Goal: Book appointment/travel/reservation

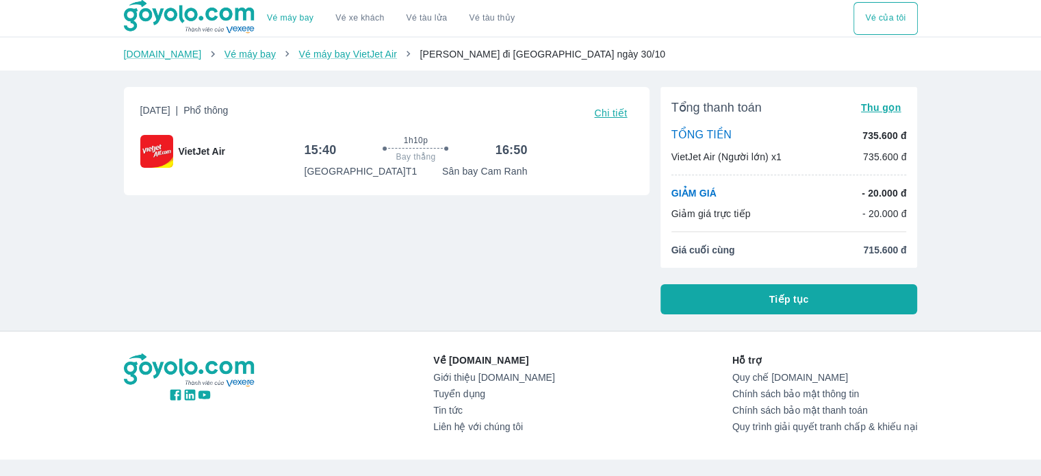
click at [158, 177] on div "[DATE] | Phổ thông Chi tiết VietJet Air 15:40 1h10p Bay thẳng 16:50 [GEOGRAPHIC…" at bounding box center [387, 141] width 526 height 108
click at [750, 295] on button "Tiếp tục" at bounding box center [789, 299] width 257 height 30
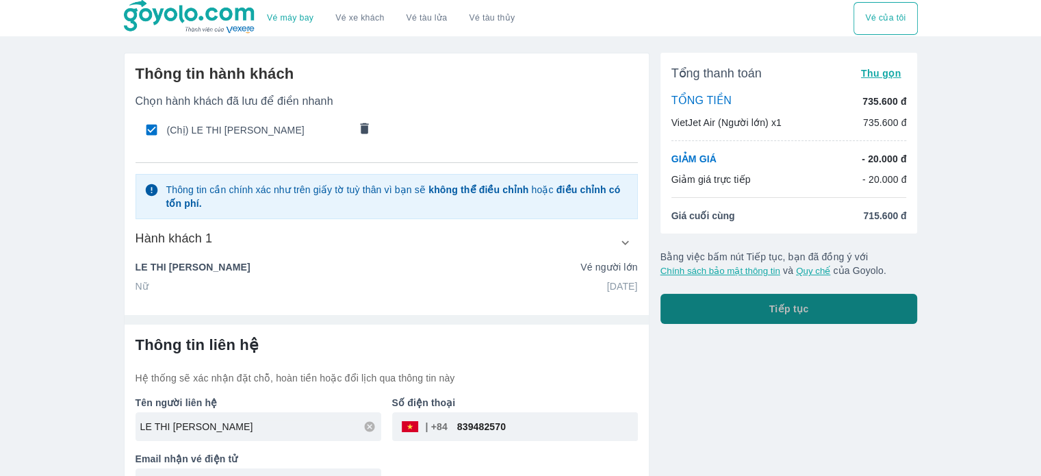
click at [772, 316] on button "Tiếp tục" at bounding box center [789, 309] width 257 height 30
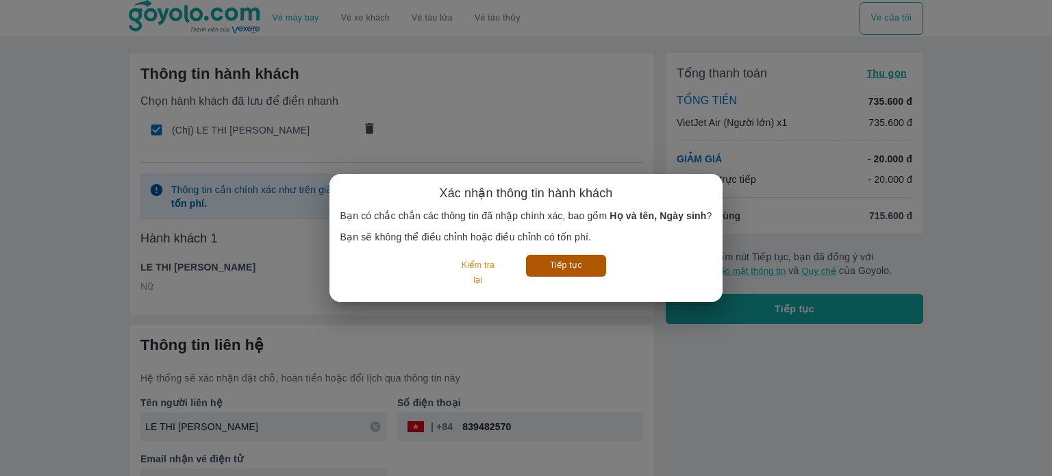
click at [570, 266] on button "Tiếp tục" at bounding box center [566, 265] width 80 height 21
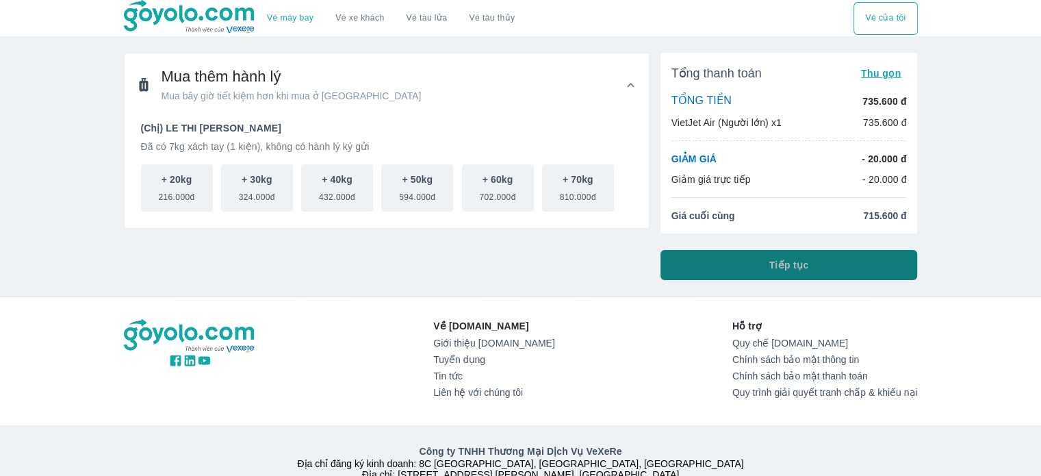
click at [728, 251] on button "Tiếp tục" at bounding box center [789, 265] width 257 height 30
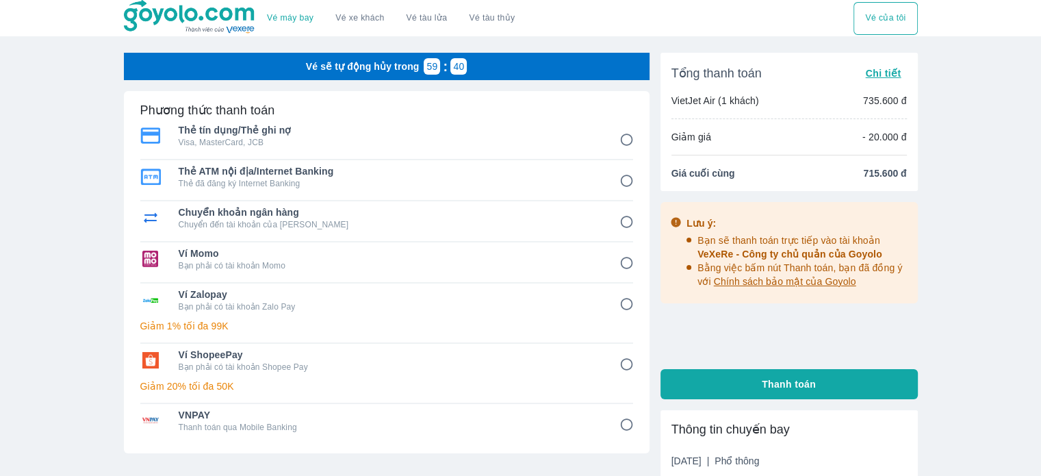
click at [624, 229] on input "3" at bounding box center [626, 222] width 27 height 27
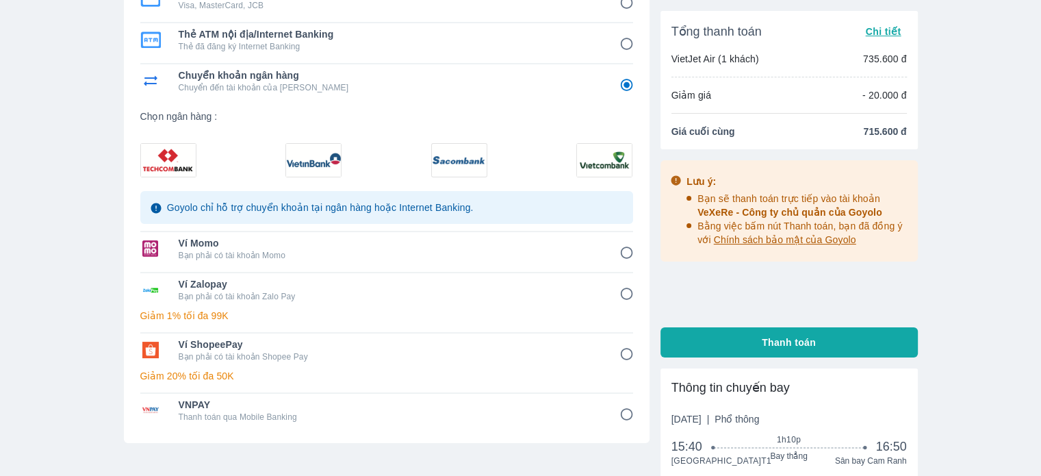
scroll to position [68, 0]
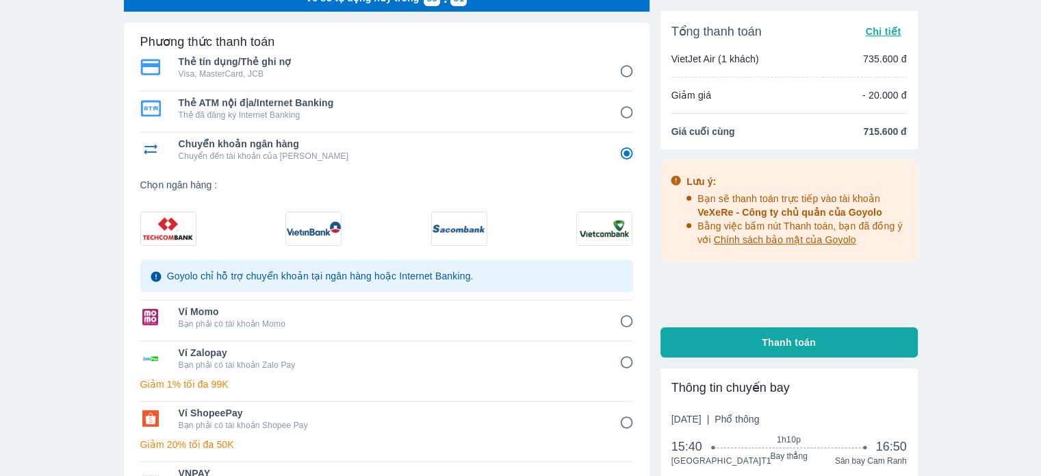
click at [596, 230] on img at bounding box center [604, 228] width 55 height 33
radio input "true"
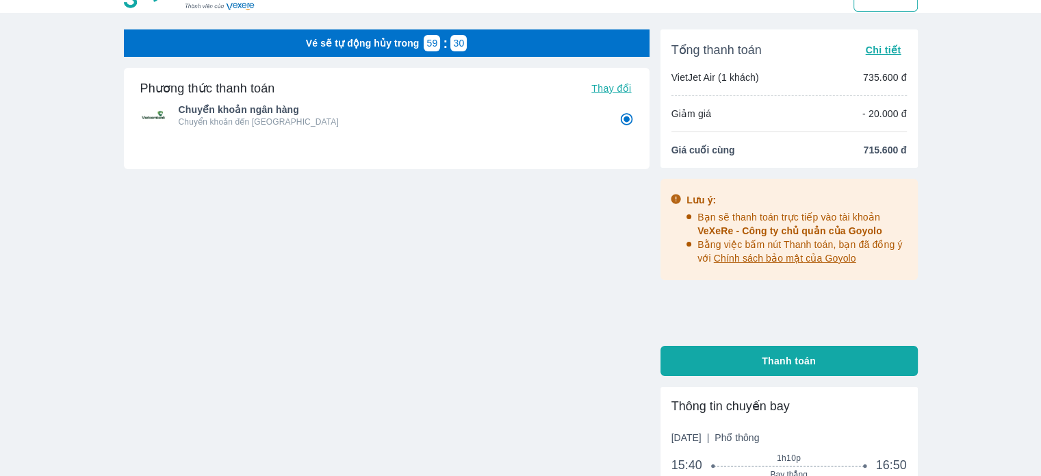
scroll to position [0, 0]
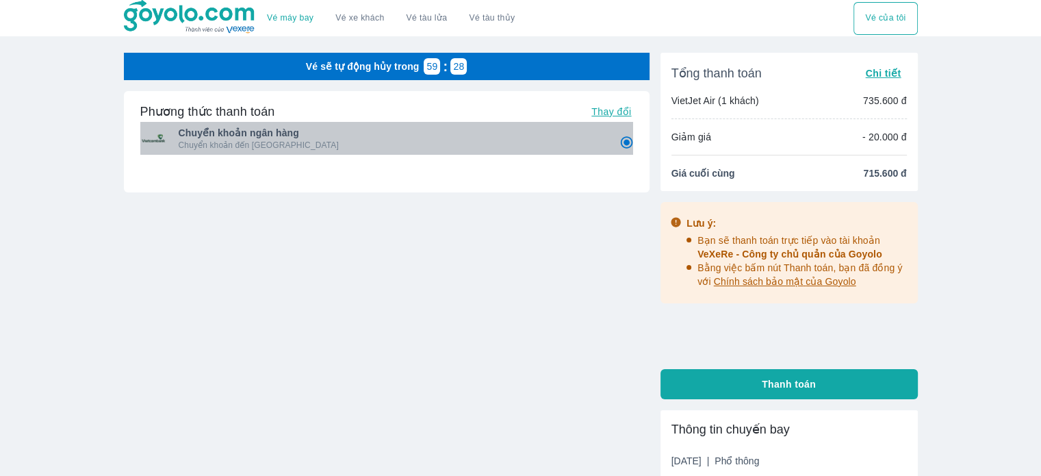
click at [566, 143] on p "Chuyển khoản đến [GEOGRAPHIC_DATA]" at bounding box center [390, 145] width 422 height 11
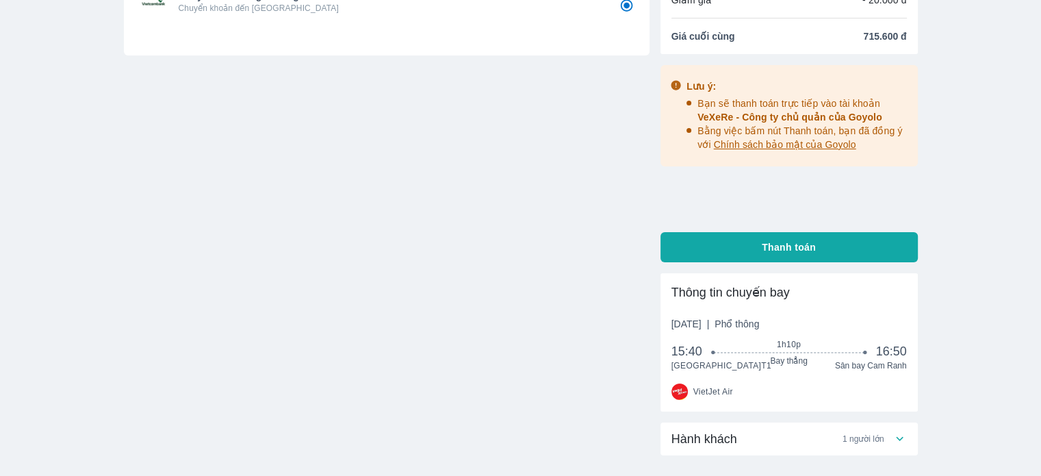
scroll to position [236, 0]
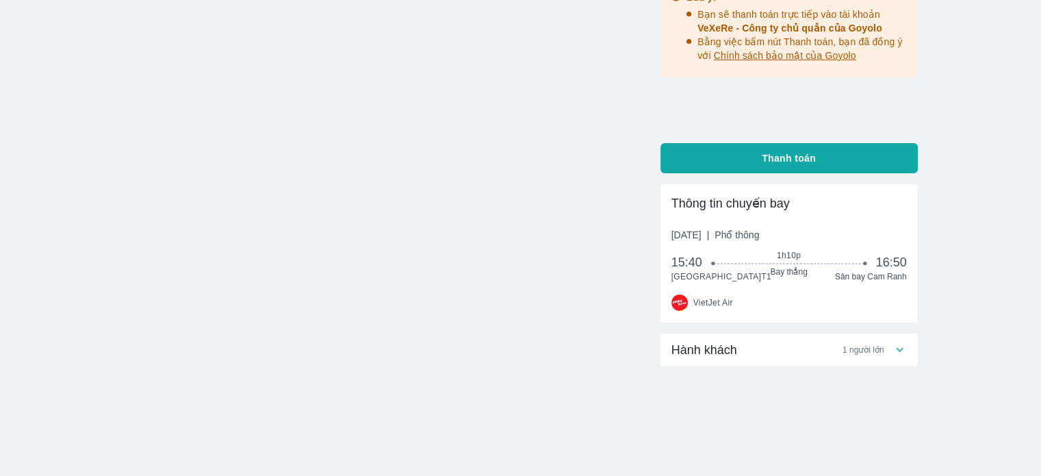
click at [689, 265] on div "15:40 1h10p Bay thẳng 16:50" at bounding box center [790, 269] width 236 height 31
click at [797, 344] on div "Hành khách 1 người lớn" at bounding box center [782, 350] width 221 height 16
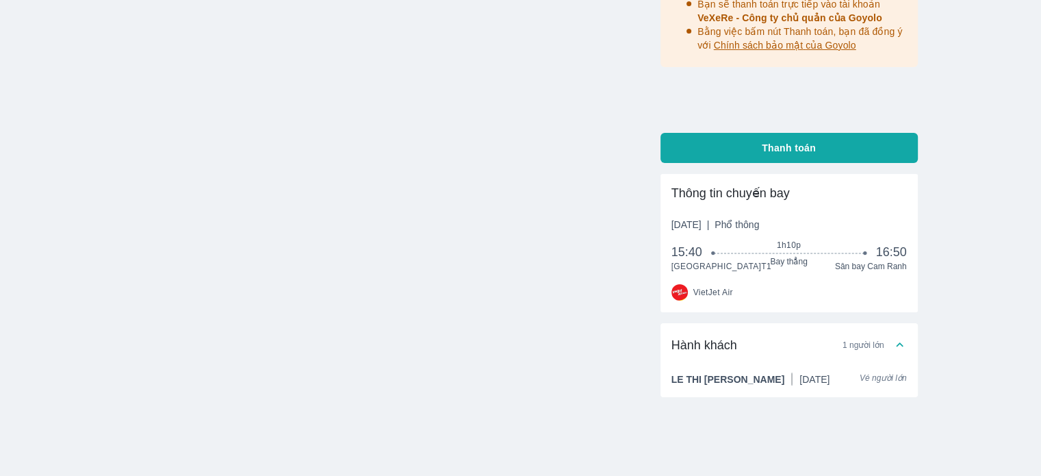
click at [608, 325] on div "Vé sẽ tự động hủy trong 59 : 21 Phương thức thanh toán Thay đổi Chuyển khoản ng…" at bounding box center [387, 162] width 526 height 690
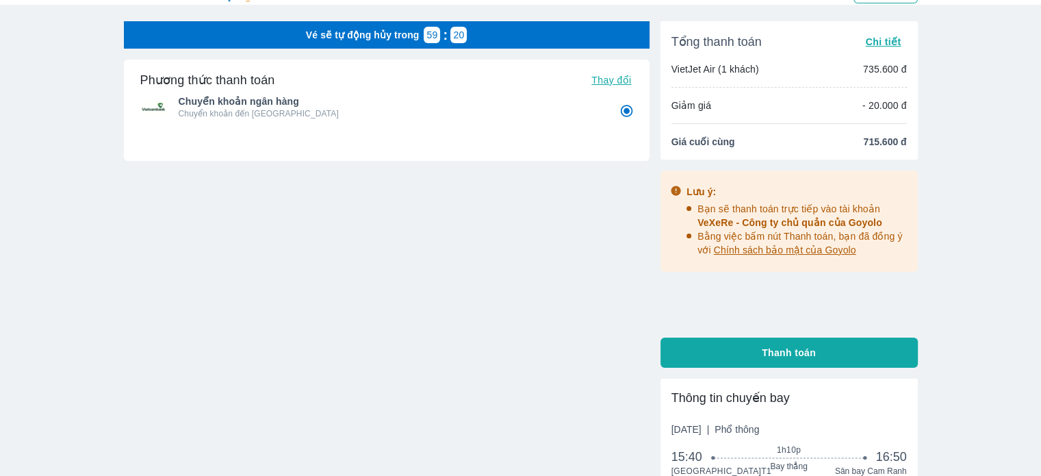
scroll to position [31, 0]
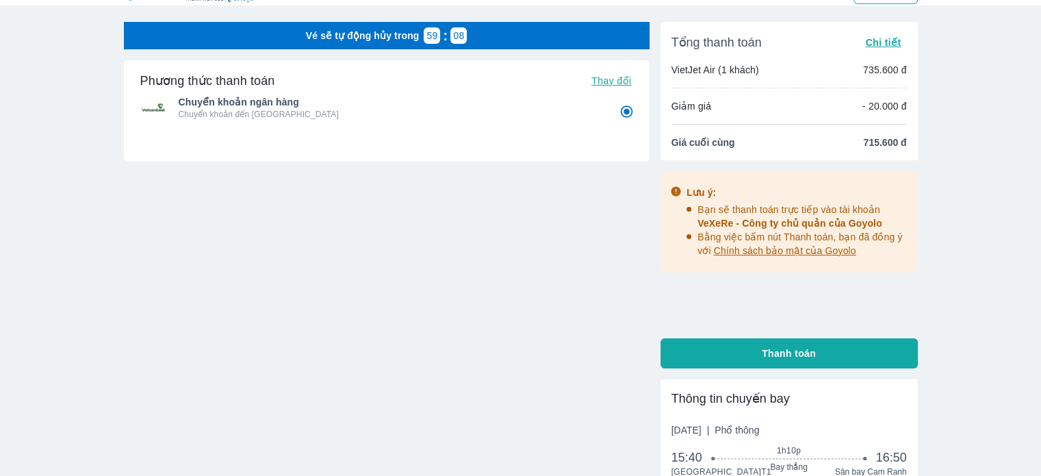
click at [719, 351] on button "Thanh toán" at bounding box center [789, 353] width 257 height 30
radio input "false"
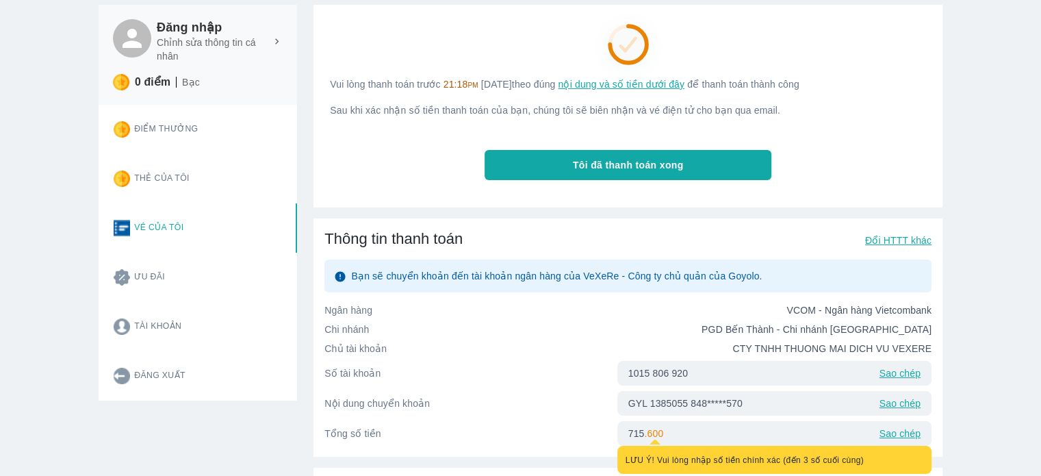
scroll to position [137, 0]
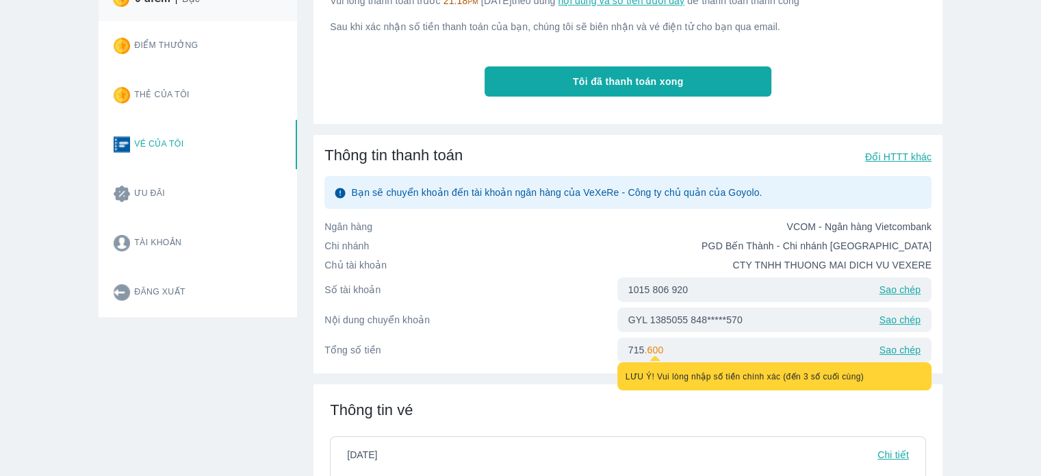
click at [1002, 322] on div "Vé máy bay Vé xe khách Vé tàu lửa Vé tàu thủy Vé của tôi Đăng nhập Chỉnh sửa th…" at bounding box center [520, 427] width 1041 height 1128
click at [958, 320] on div "Vé máy bay Vé xe khách Vé tàu lửa Vé tàu thủy Vé của tôi Đăng nhập Chỉnh sửa th…" at bounding box center [520, 427] width 1041 height 1128
drag, startPoint x: 704, startPoint y: 318, endPoint x: 725, endPoint y: 317, distance: 21.2
click at [725, 317] on p "GYL 1385055 848*****570" at bounding box center [686, 320] width 114 height 14
click at [780, 326] on div "GYL 1385055 848*****570 Sao chép" at bounding box center [775, 319] width 314 height 25
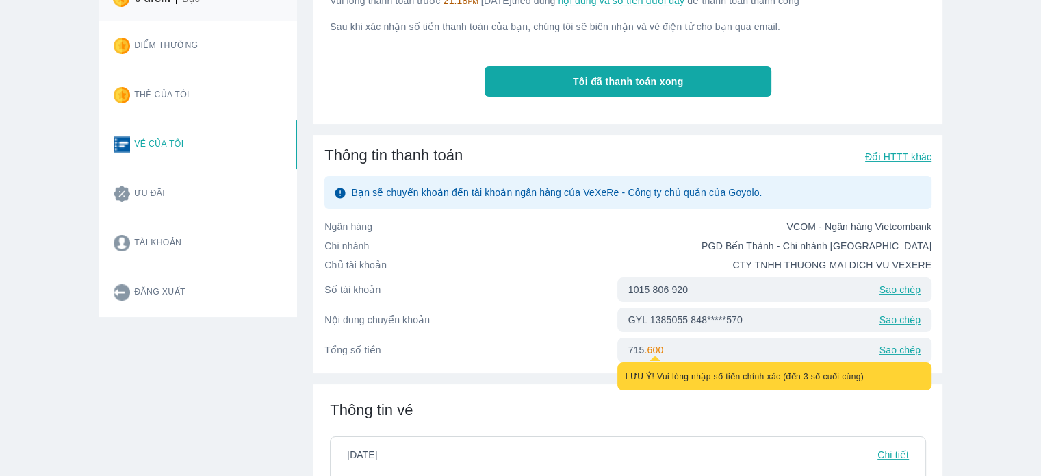
click at [893, 320] on p "Sao chép" at bounding box center [900, 320] width 41 height 14
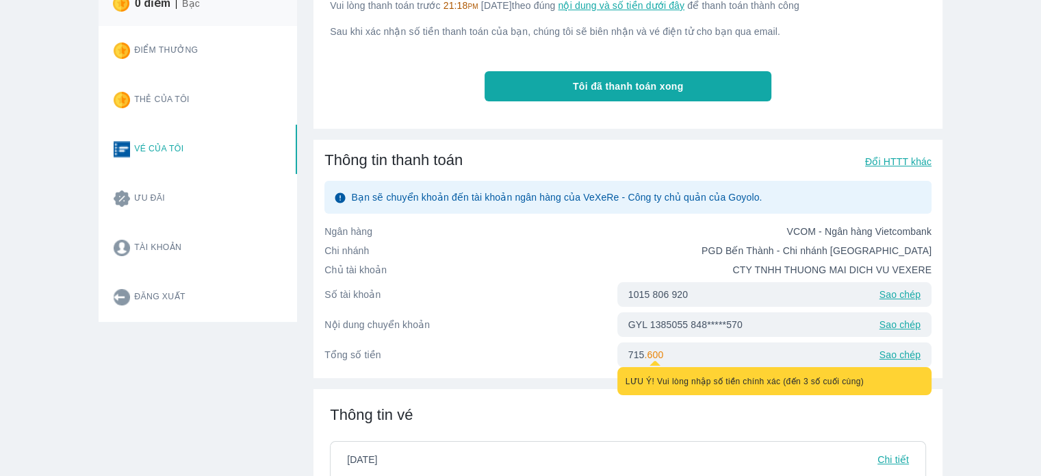
scroll to position [0, 0]
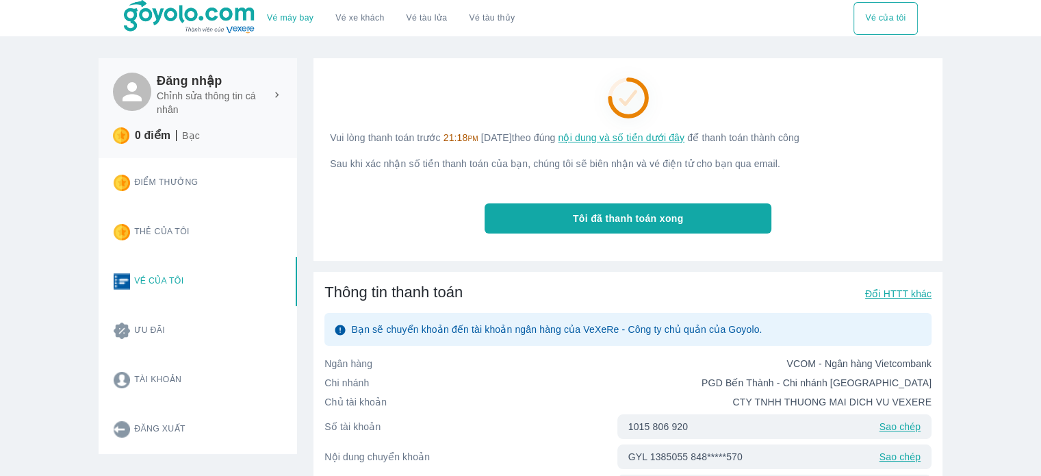
click at [741, 222] on button "Tôi đã thanh toán xong" at bounding box center [628, 218] width 287 height 30
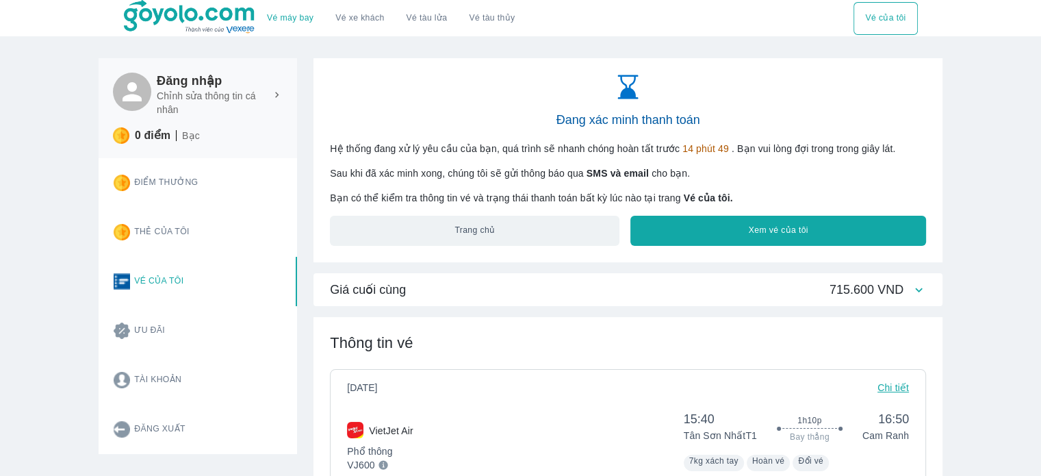
drag, startPoint x: 696, startPoint y: 227, endPoint x: 659, endPoint y: 279, distance: 62.9
click at [659, 279] on div "Giá cuối cùng 715.600 VND" at bounding box center [628, 289] width 629 height 33
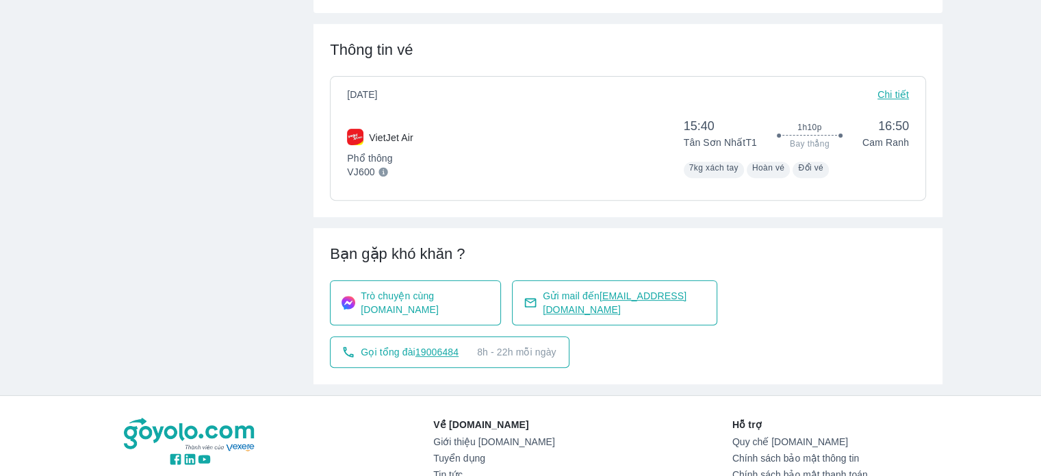
scroll to position [479, 0]
